Goal: Task Accomplishment & Management: Use online tool/utility

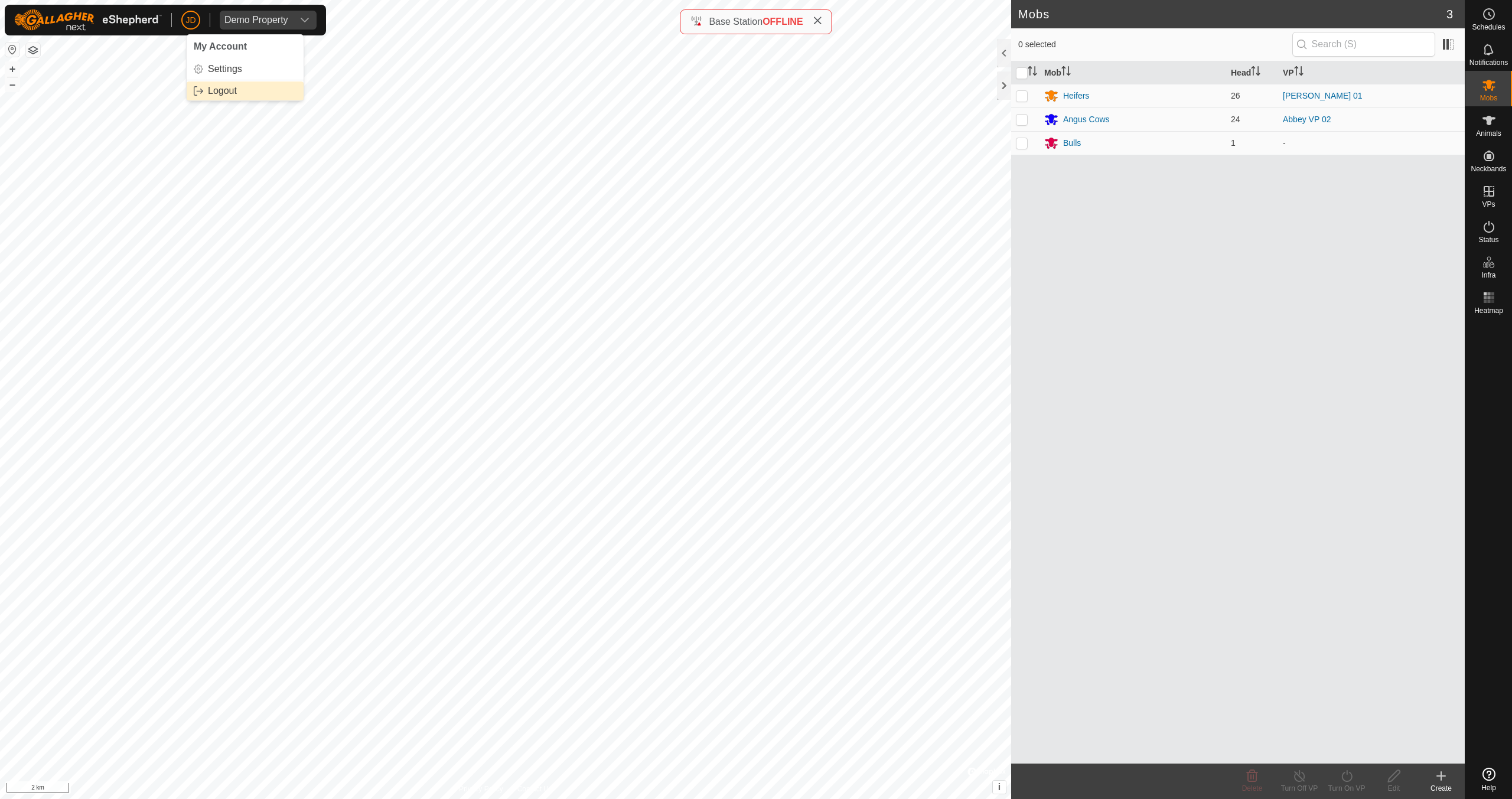
click at [228, 90] on link "Logout" at bounding box center [245, 91] width 117 height 19
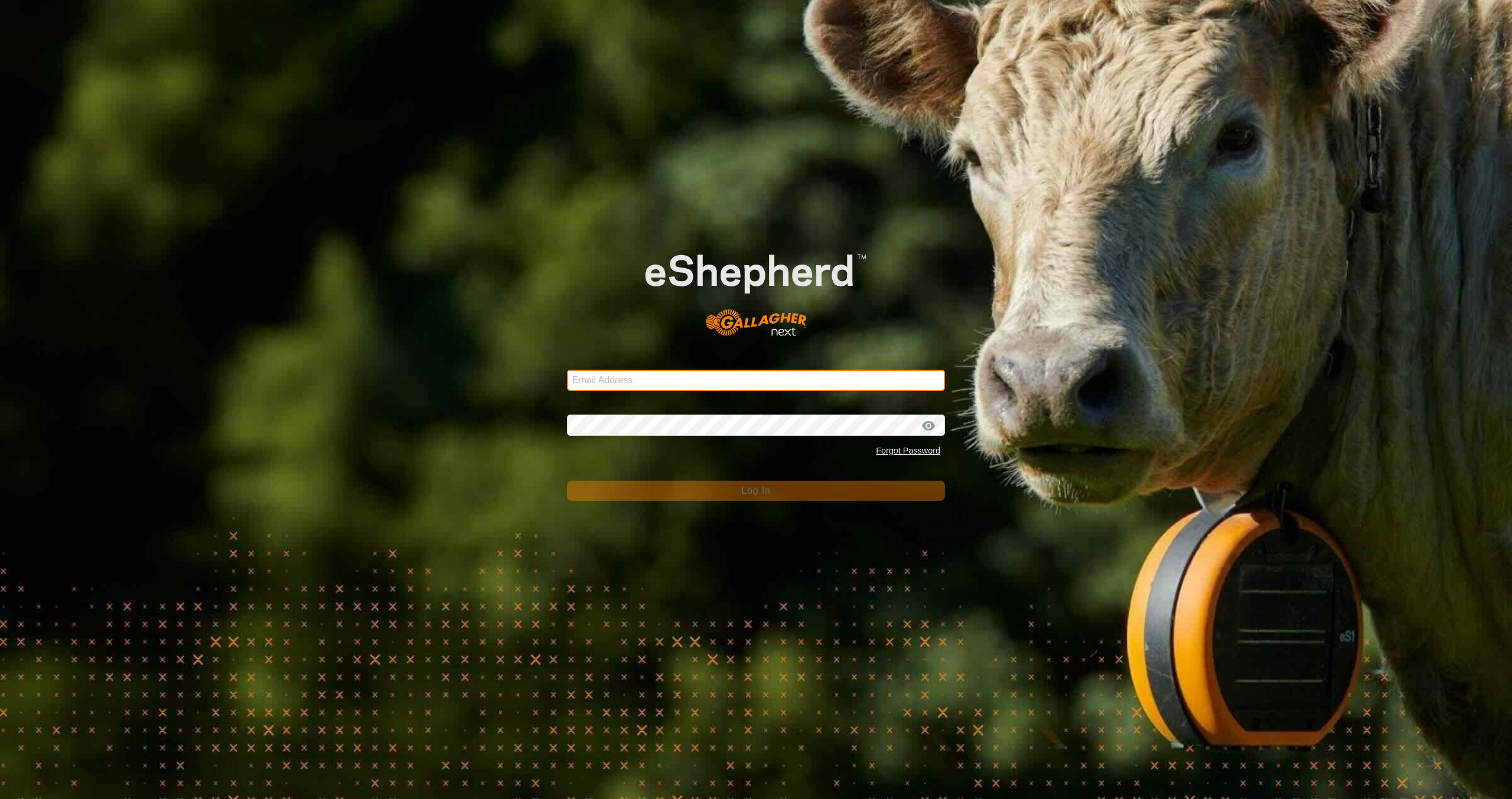
type input "john.doe@gmail.com"
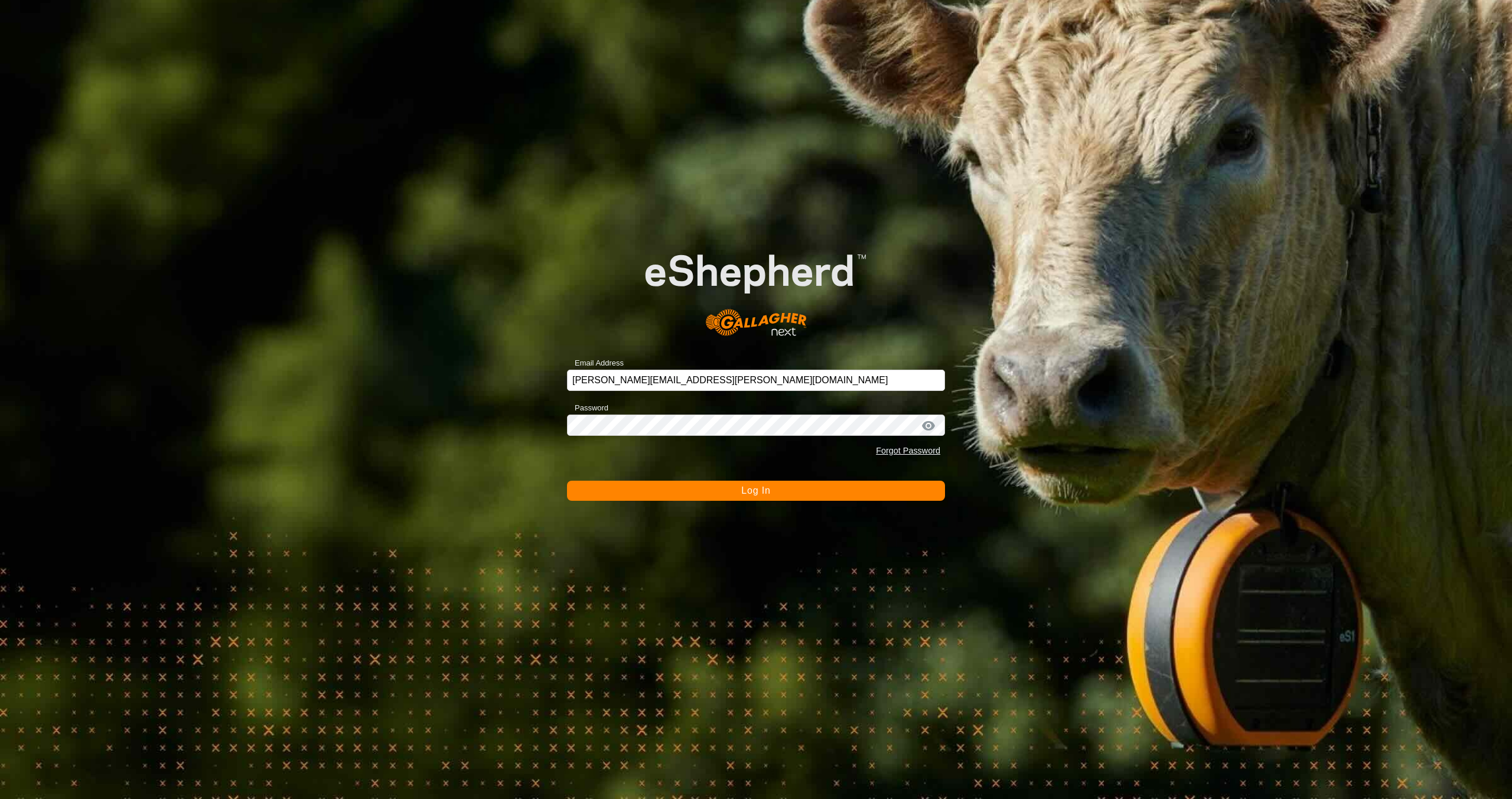
click at [769, 490] on span "Log In" at bounding box center [755, 490] width 29 height 10
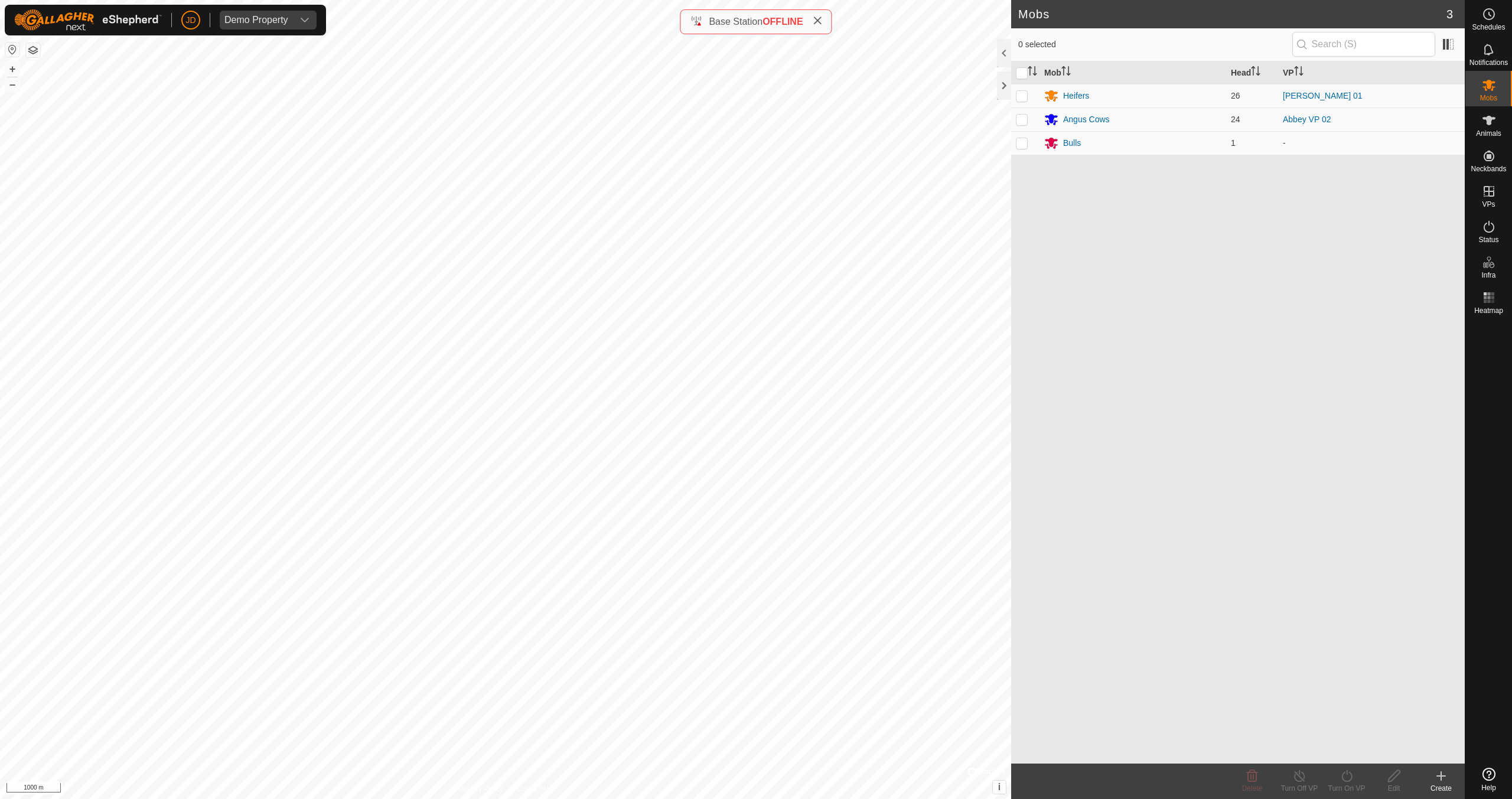
click at [32, 49] on button "button" at bounding box center [33, 50] width 14 height 14
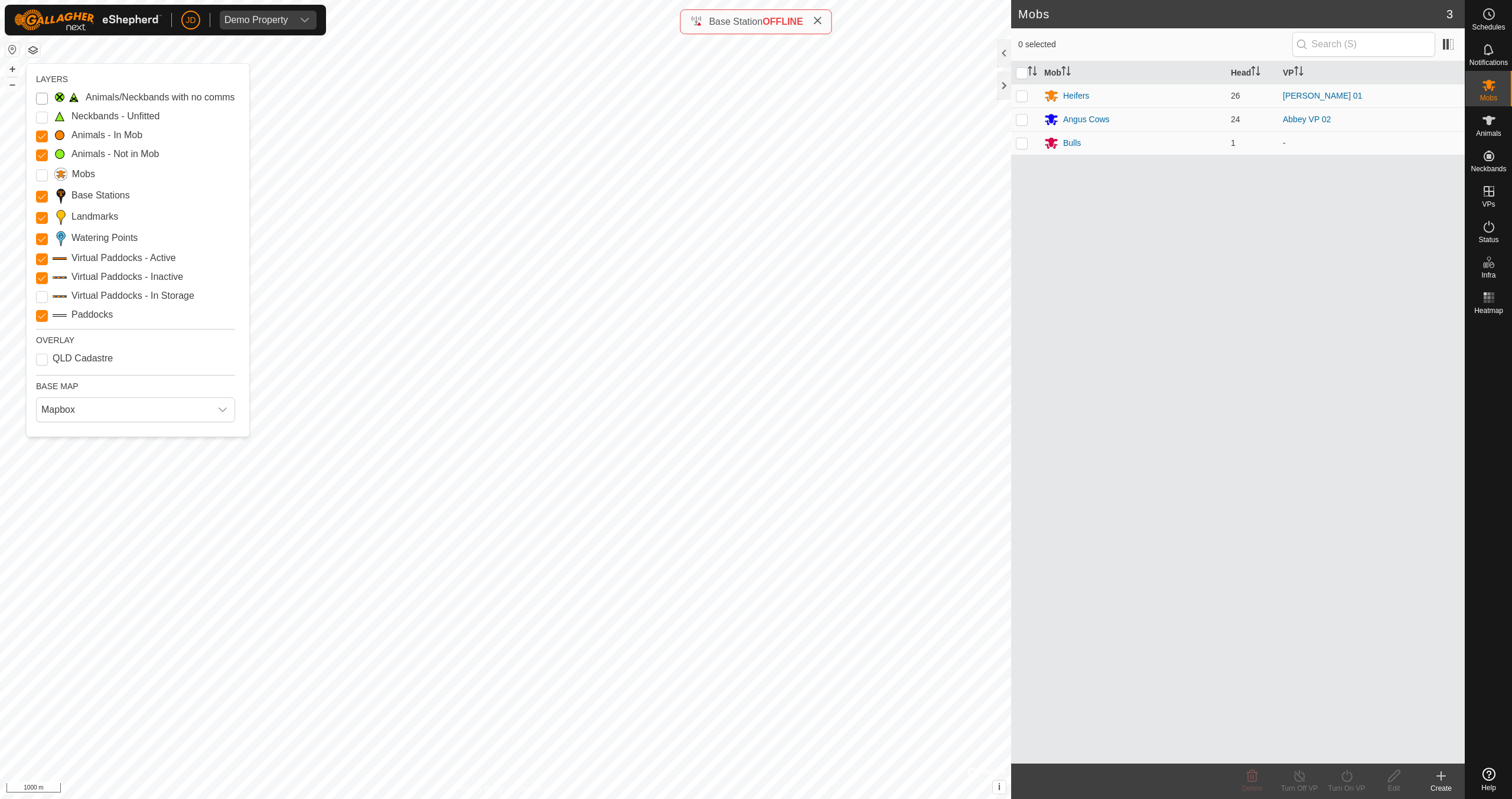
click at [44, 96] on Issue "Animals/Neckbands with no comms" at bounding box center [41, 98] width 12 height 12
